Goal: Task Accomplishment & Management: Manage account settings

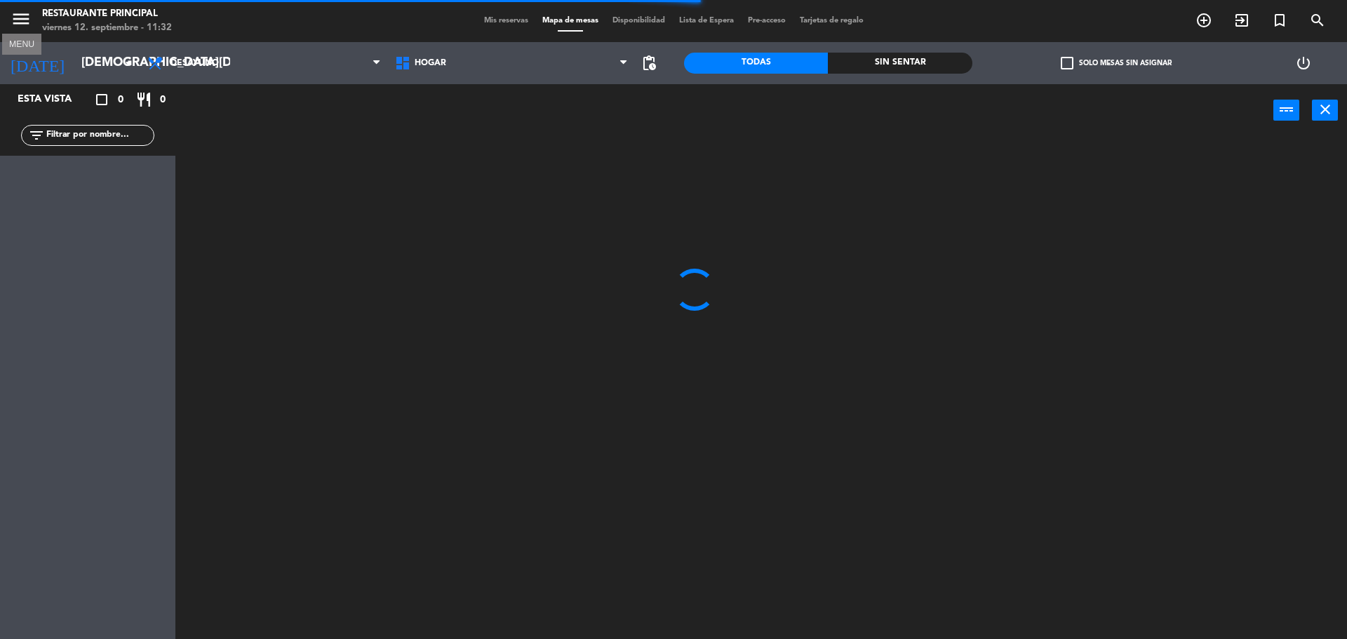
click at [25, 18] on icon "menu" at bounding box center [21, 18] width 21 height 21
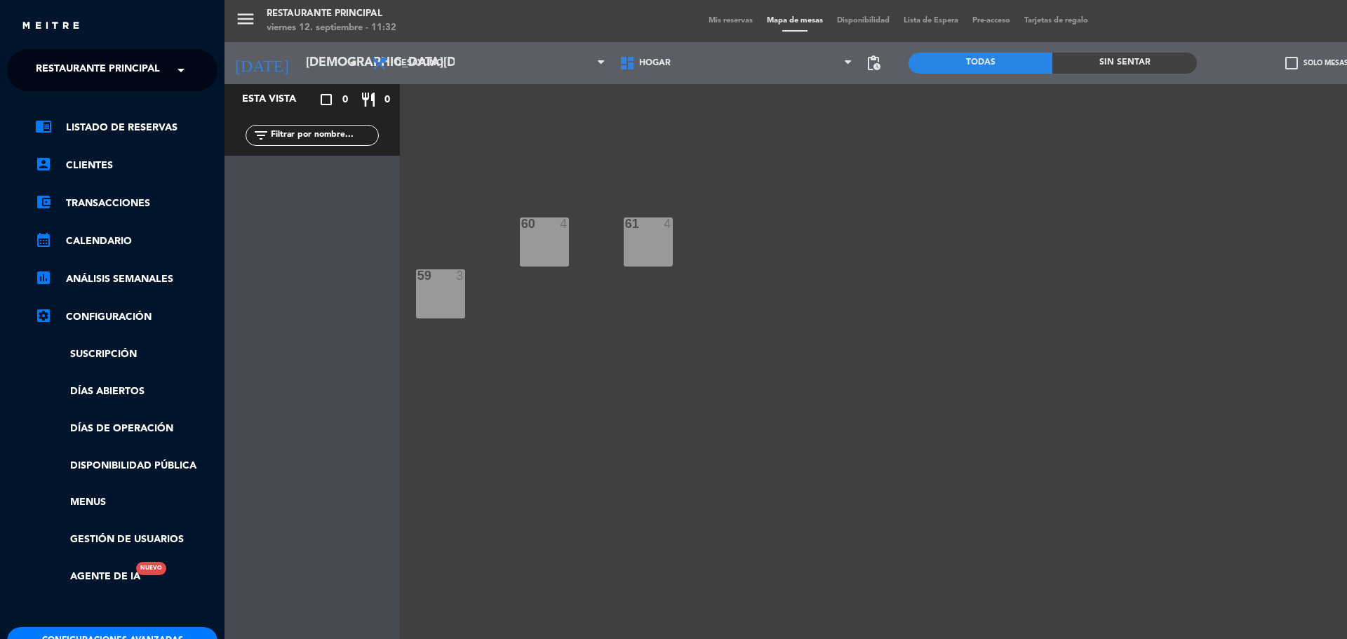
click at [177, 71] on span at bounding box center [185, 69] width 24 height 29
click at [93, 111] on span "1942 Potrerillos Grill" at bounding box center [76, 108] width 123 height 16
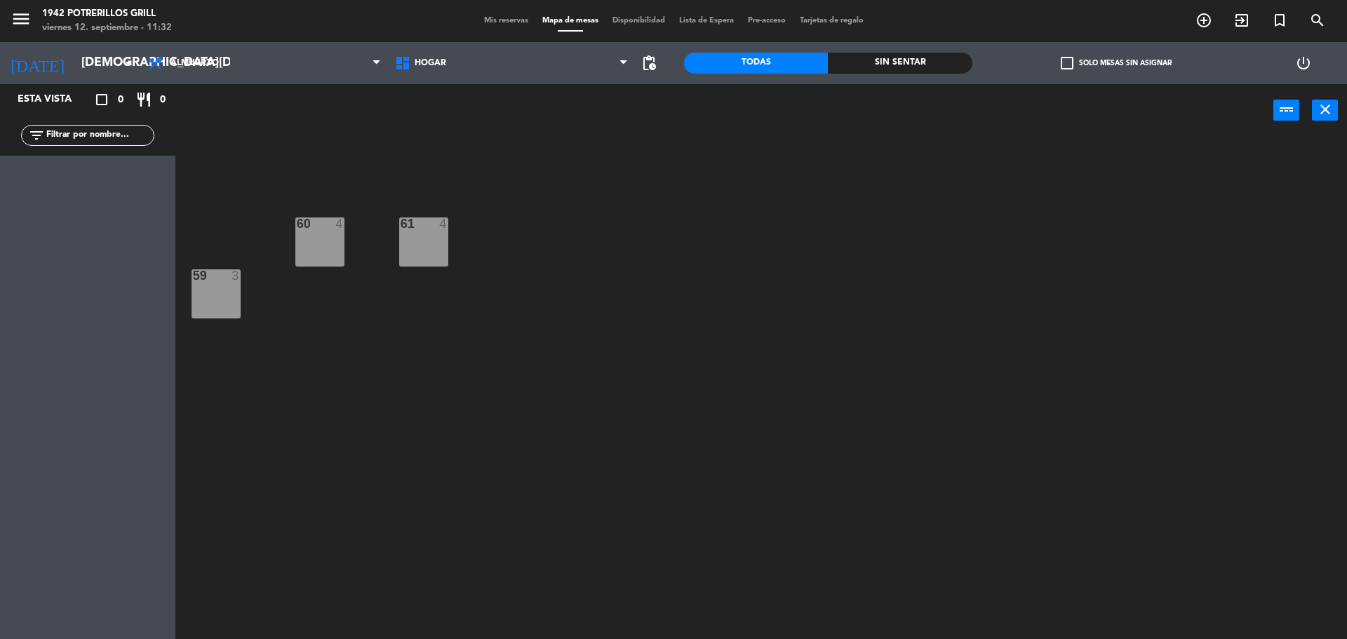
click at [516, 25] on div "Mis reservas Mapa de mesas Disponibilidad Lista de Espera Pre-acceso Tarjetas d…" at bounding box center [674, 21] width 394 height 13
click at [513, 20] on span "Mis reservas" at bounding box center [506, 21] width 58 height 8
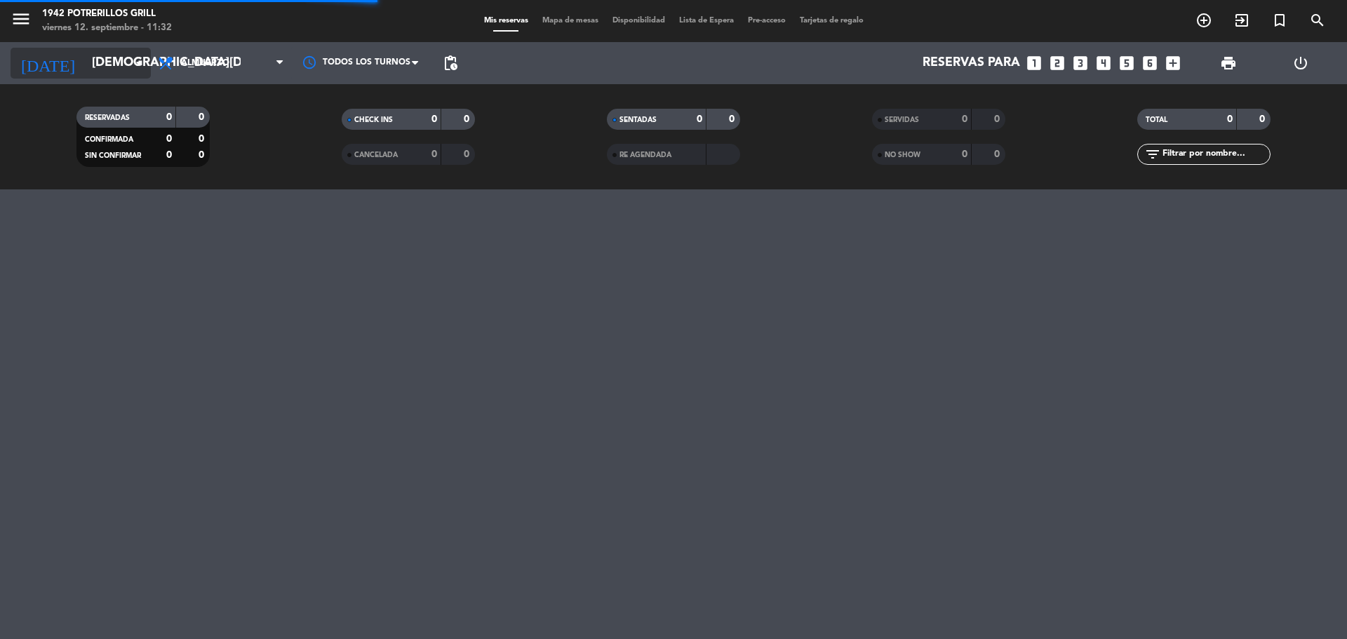
click at [109, 65] on input "[DEMOGRAPHIC_DATA][DATE]" at bounding box center [166, 63] width 163 height 28
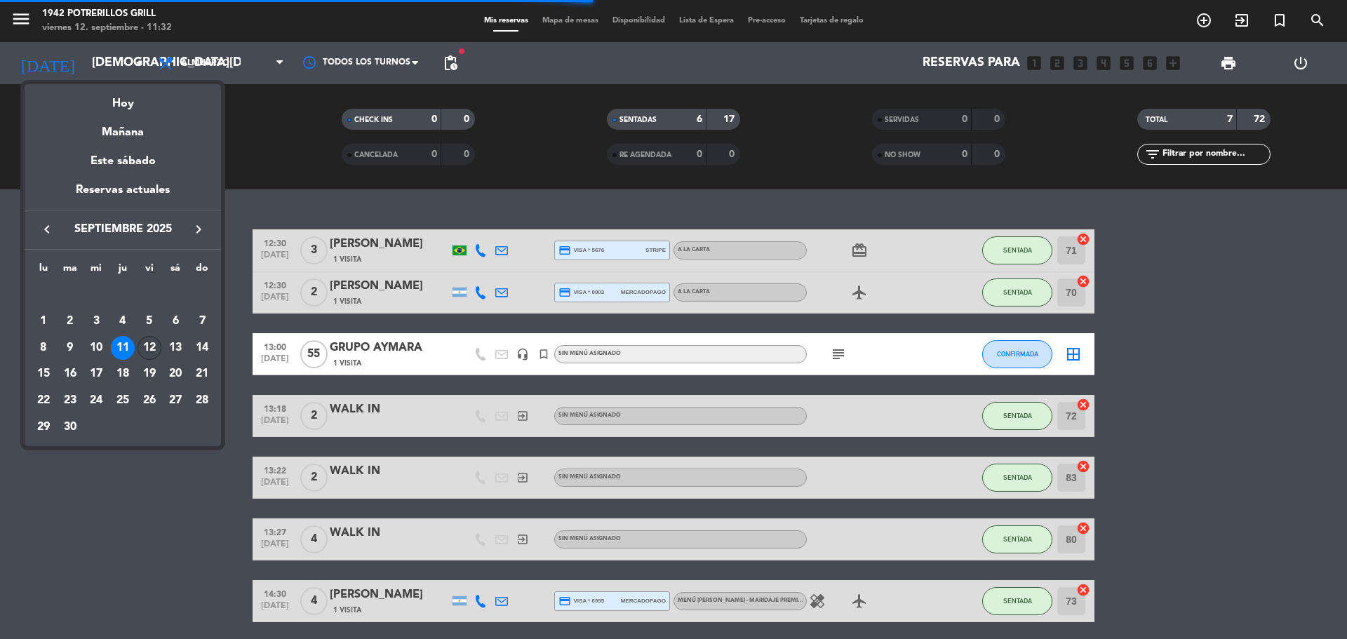
click at [150, 344] on div "12" at bounding box center [150, 348] width 24 height 24
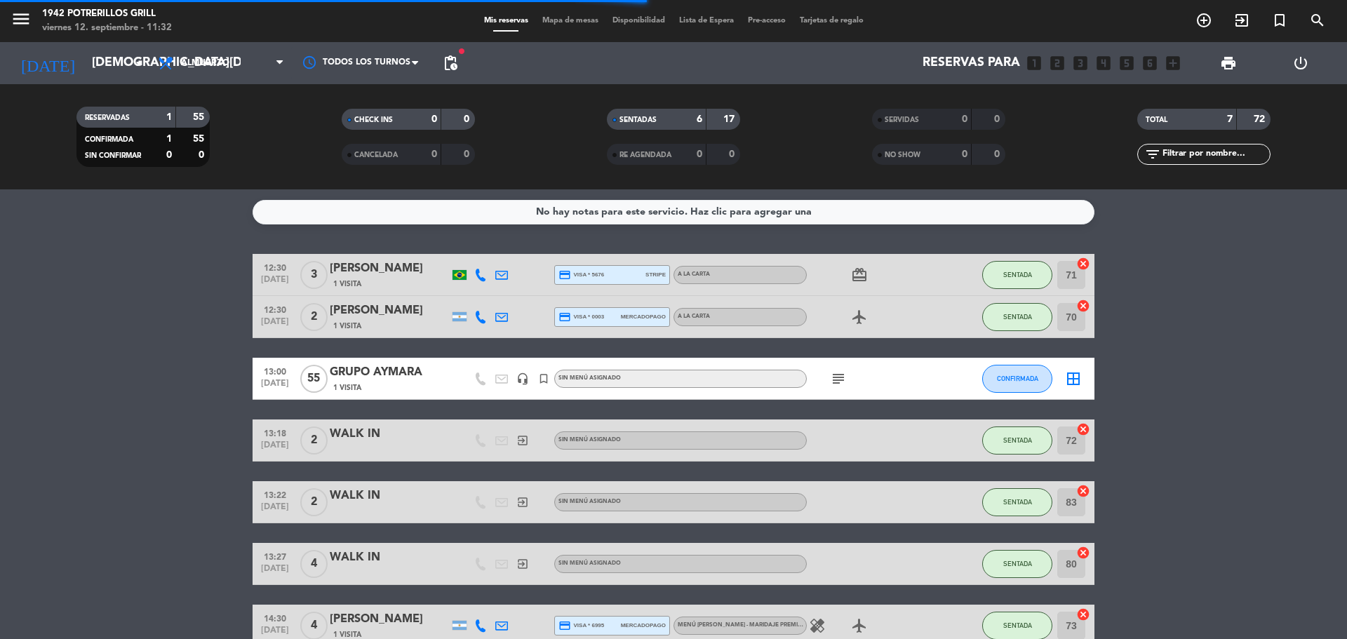
type input "[DATE]"
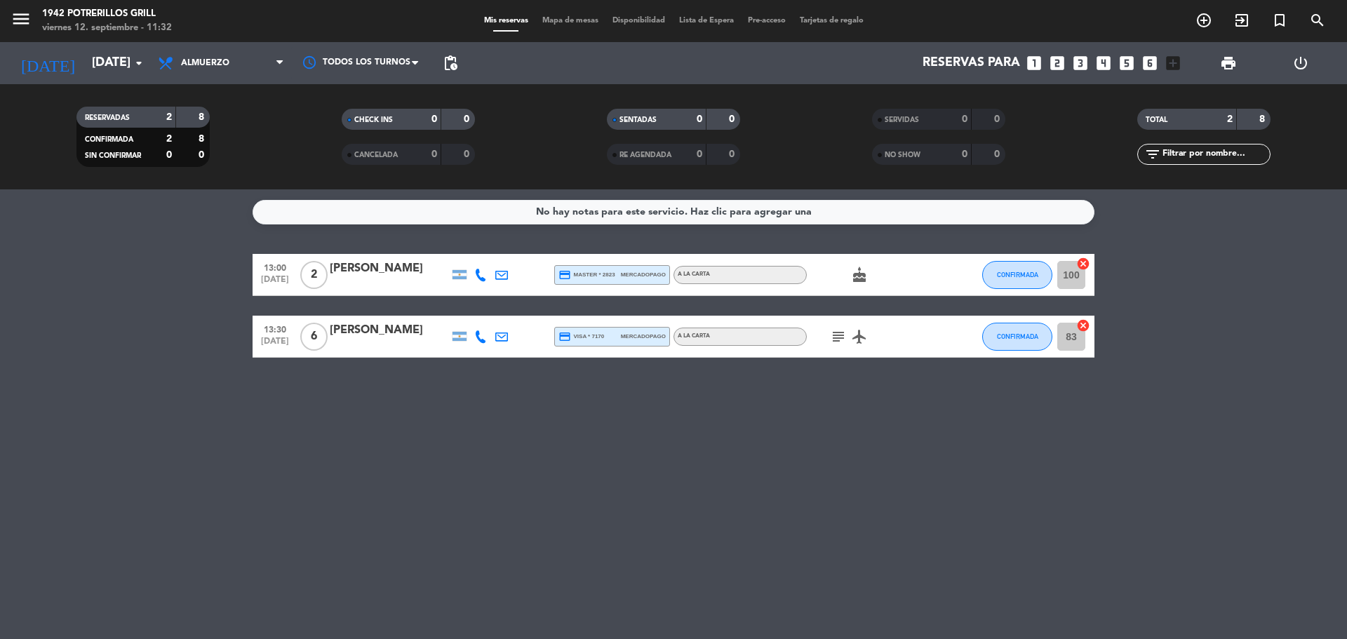
click at [851, 274] on icon "cake" at bounding box center [859, 275] width 17 height 17
click at [836, 339] on icon "subject" at bounding box center [838, 336] width 17 height 17
click at [840, 411] on div "No hay notas para este servicio. Haz clic para agregar una 13:00 [DATE] 2 [PERS…" at bounding box center [673, 414] width 1347 height 450
